Goal: Task Accomplishment & Management: Use online tool/utility

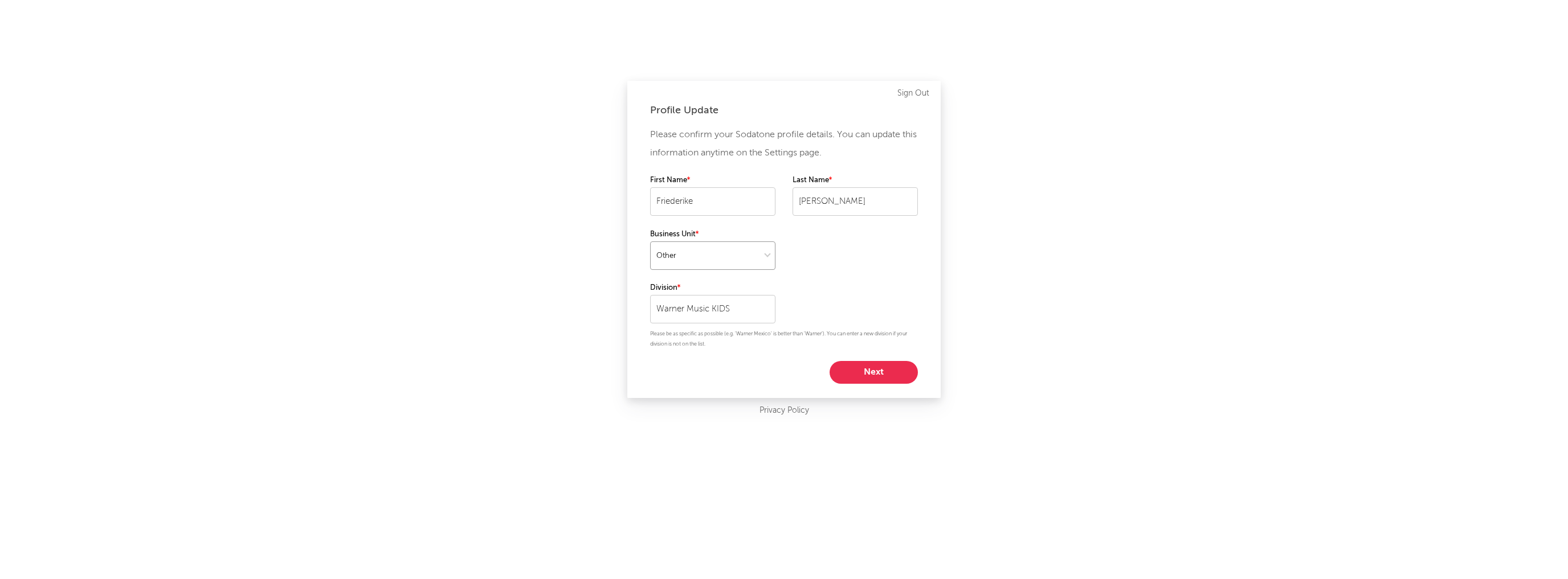
click at [754, 251] on select at bounding box center [713, 255] width 125 height 29
select select "ada"
click at [650, 241] on select at bounding box center [713, 255] width 125 height 29
click at [882, 371] on button "Next" at bounding box center [873, 372] width 88 height 23
select select "other"
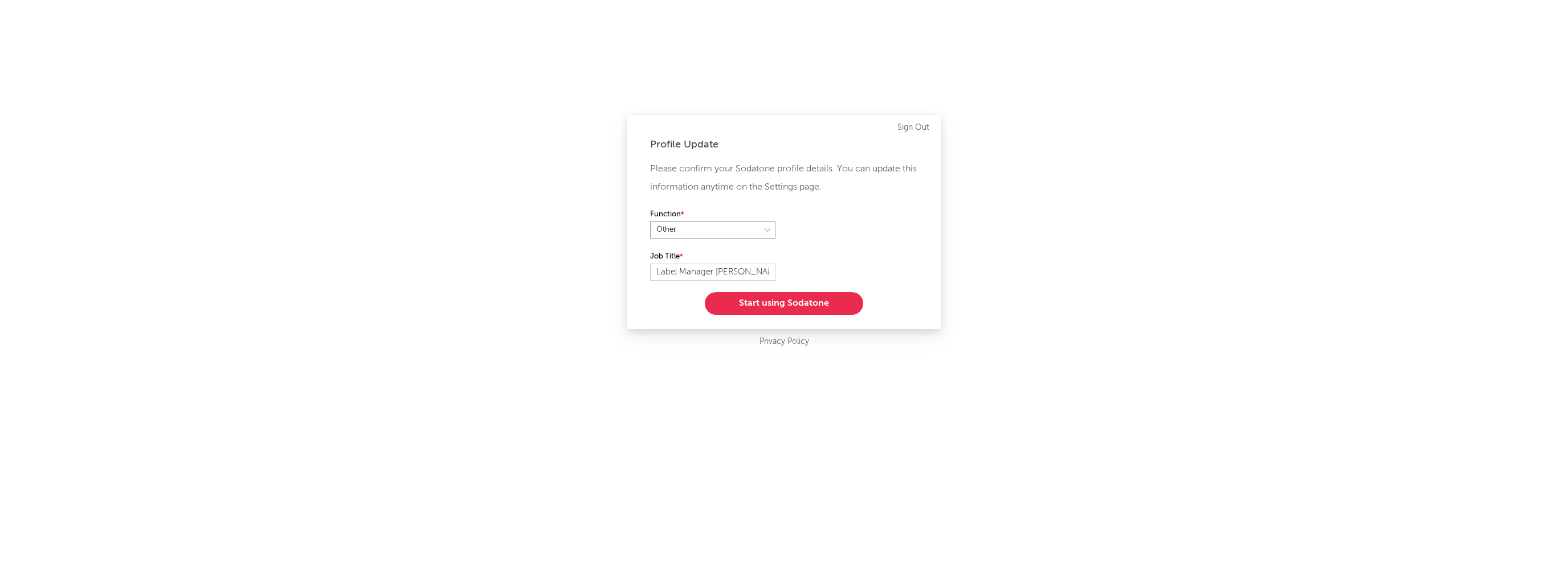
click at [757, 231] on select at bounding box center [713, 230] width 125 height 17
click at [650, 221] on select at bounding box center [713, 230] width 125 height 17
click at [785, 310] on button "Start using Sodatone" at bounding box center [784, 303] width 158 height 23
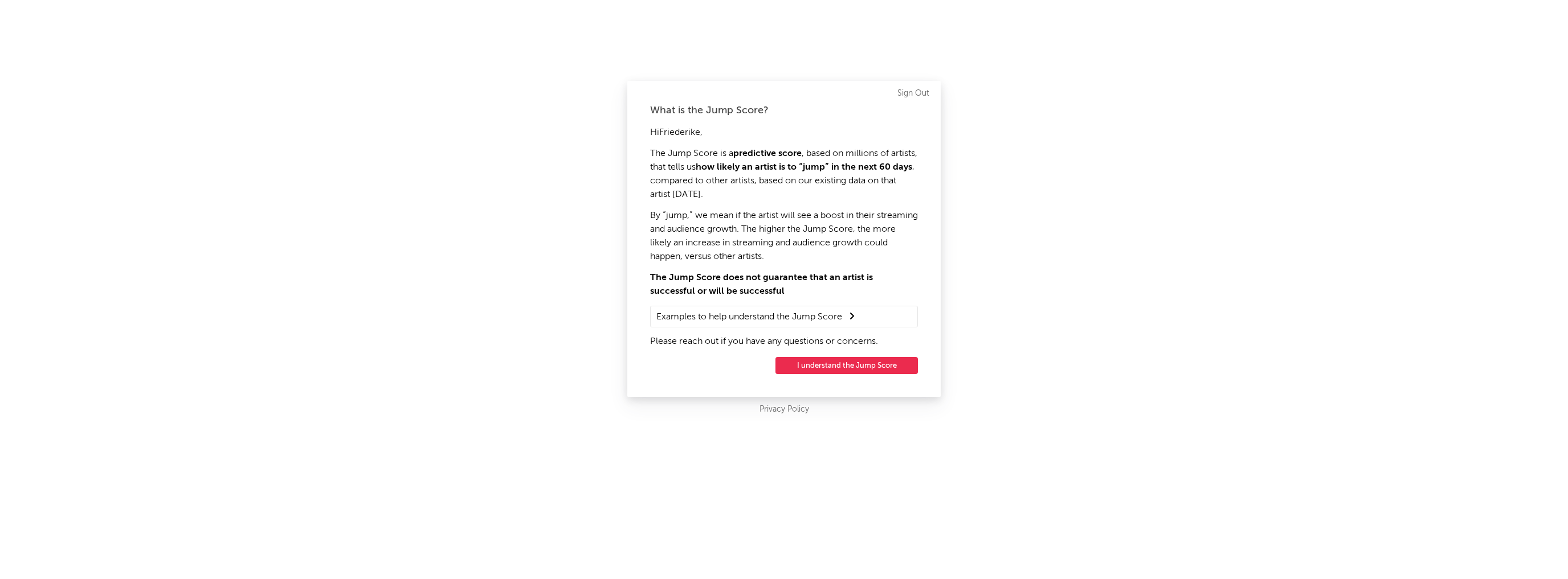
click at [839, 362] on button "I understand the Jump Score" at bounding box center [847, 366] width 142 height 17
